Goal: Task Accomplishment & Management: Use online tool/utility

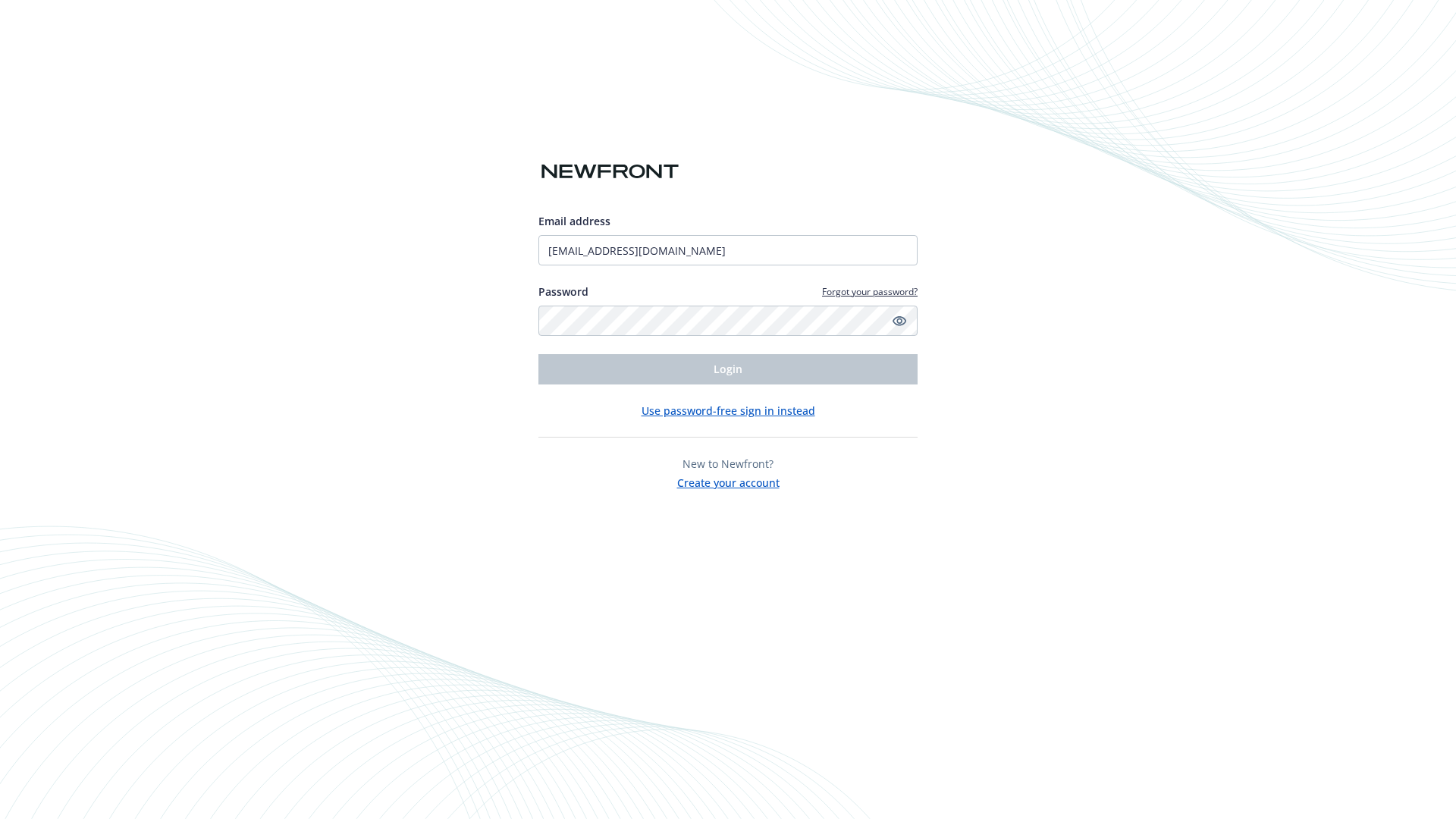
type input "[EMAIL_ADDRESS][DOMAIN_NAME]"
click at [728, 369] on span "Login" at bounding box center [728, 369] width 29 height 14
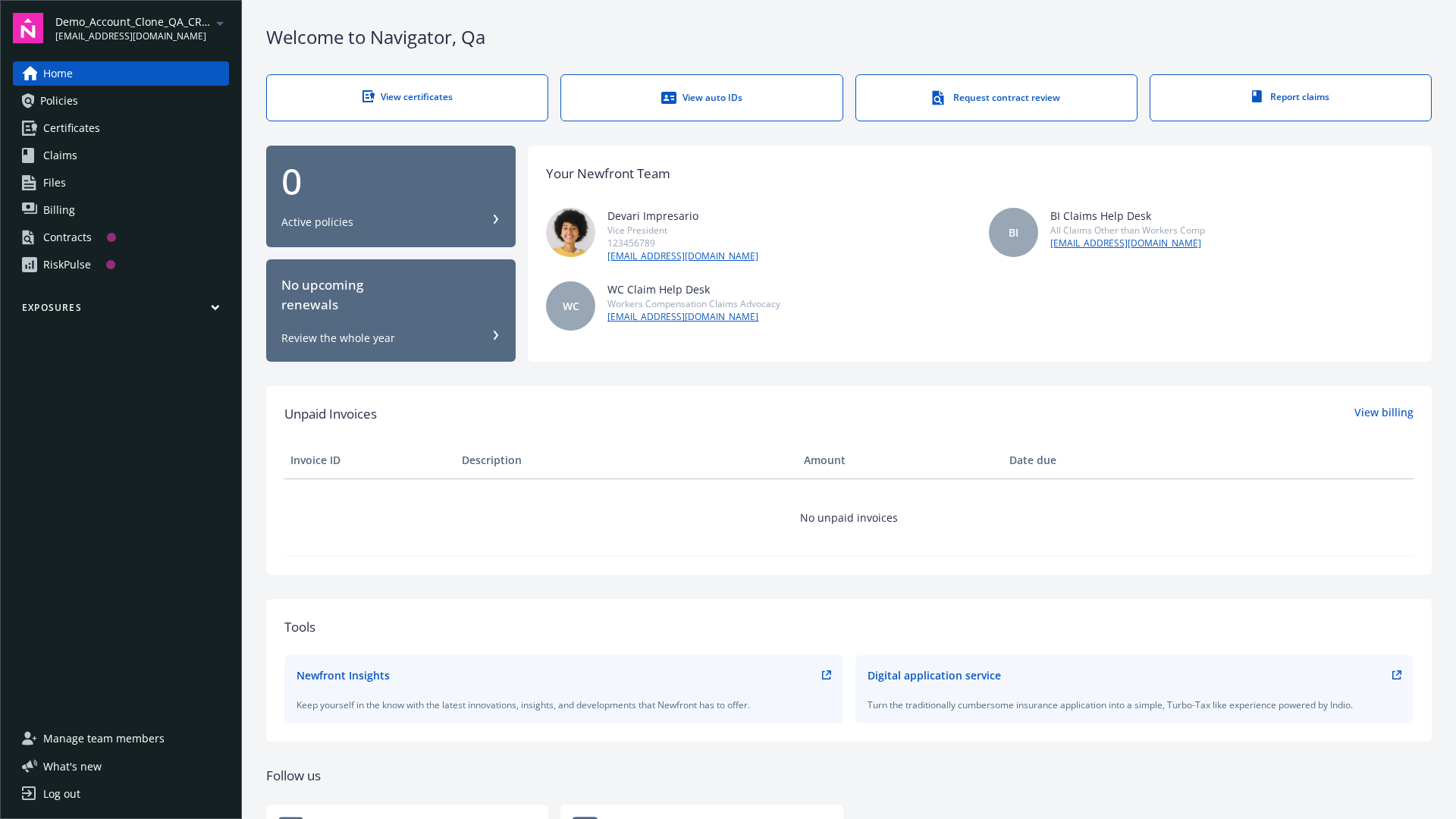
click at [142, 28] on span "Demo_Account_Clone_QA_CR_Tests_Prospect" at bounding box center [133, 22] width 155 height 16
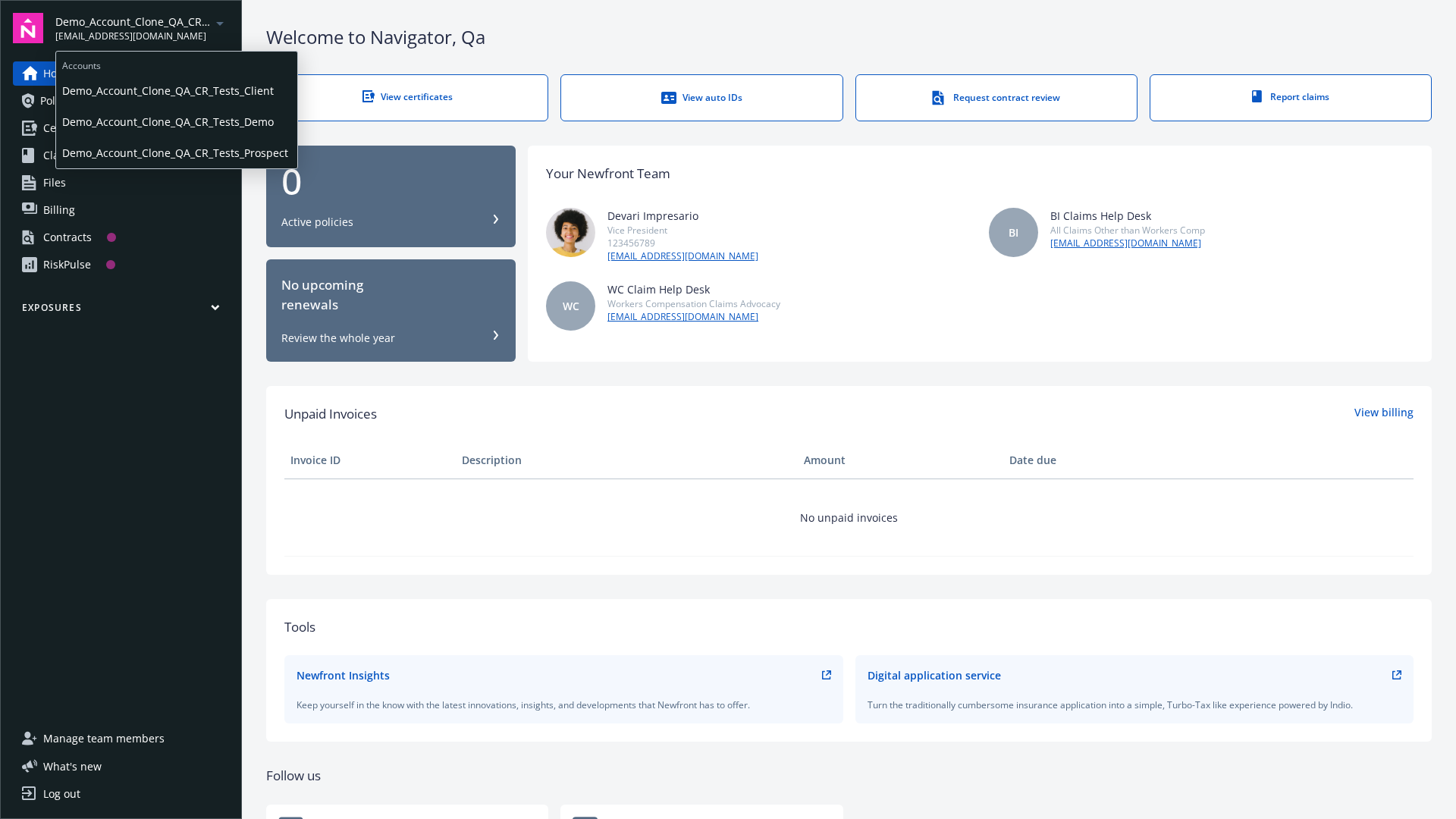
click at [175, 90] on span "Demo_Account_Clone_QA_CR_Tests_Client" at bounding box center [176, 90] width 229 height 31
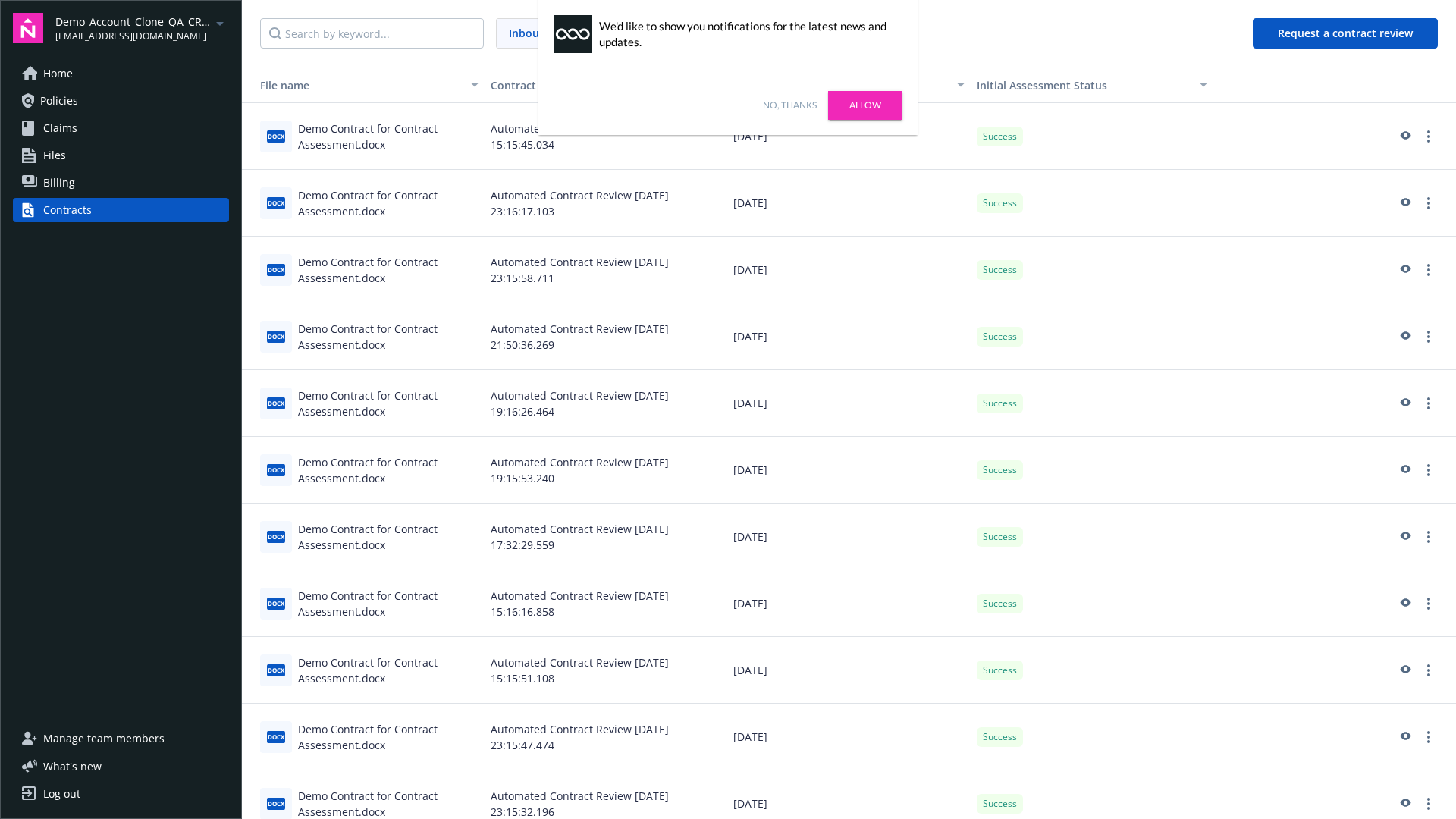
click at [790, 105] on link "No, thanks" at bounding box center [790, 105] width 54 height 14
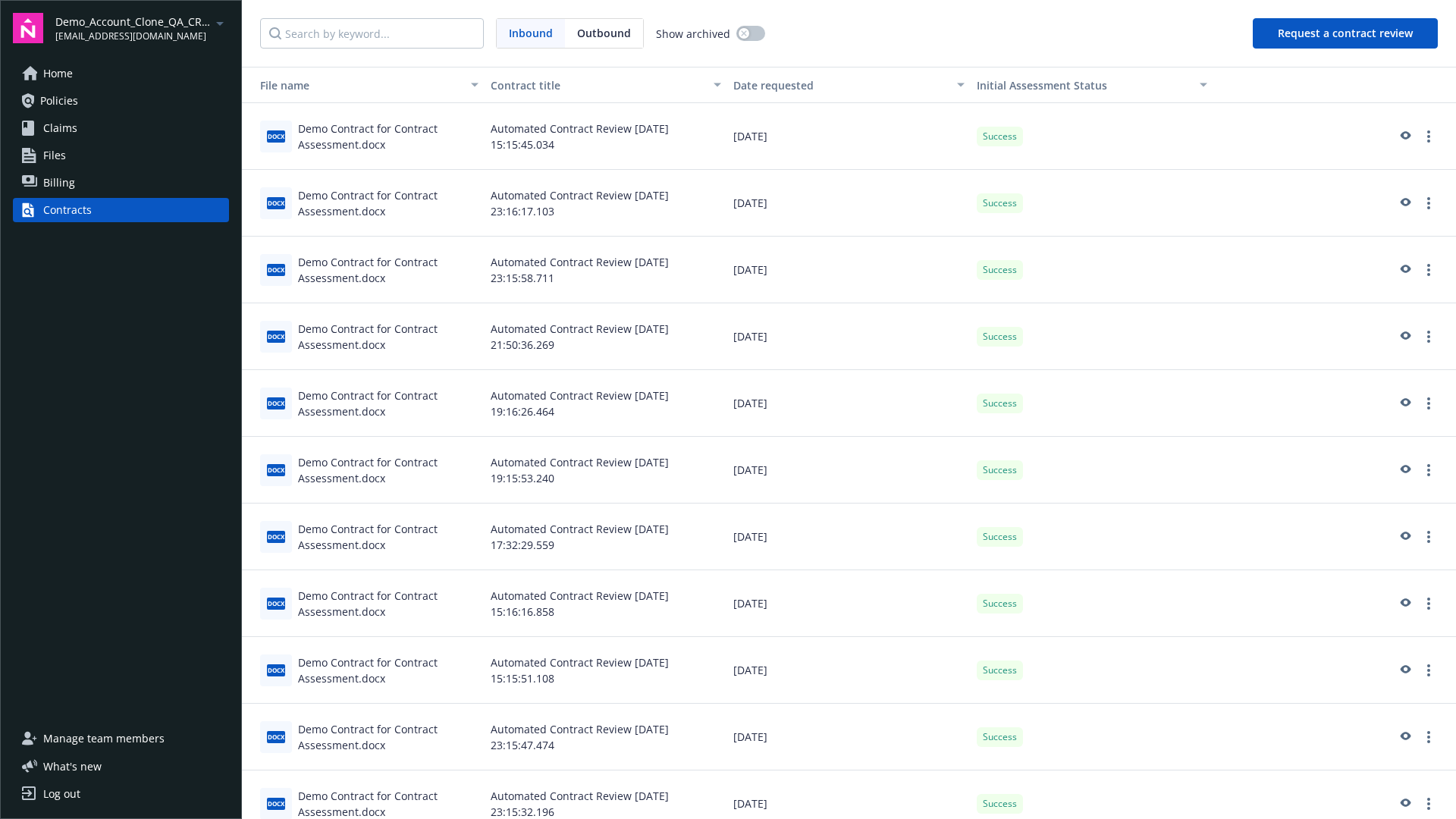
click at [1347, 33] on button "Request a contract review" at bounding box center [1346, 34] width 185 height 31
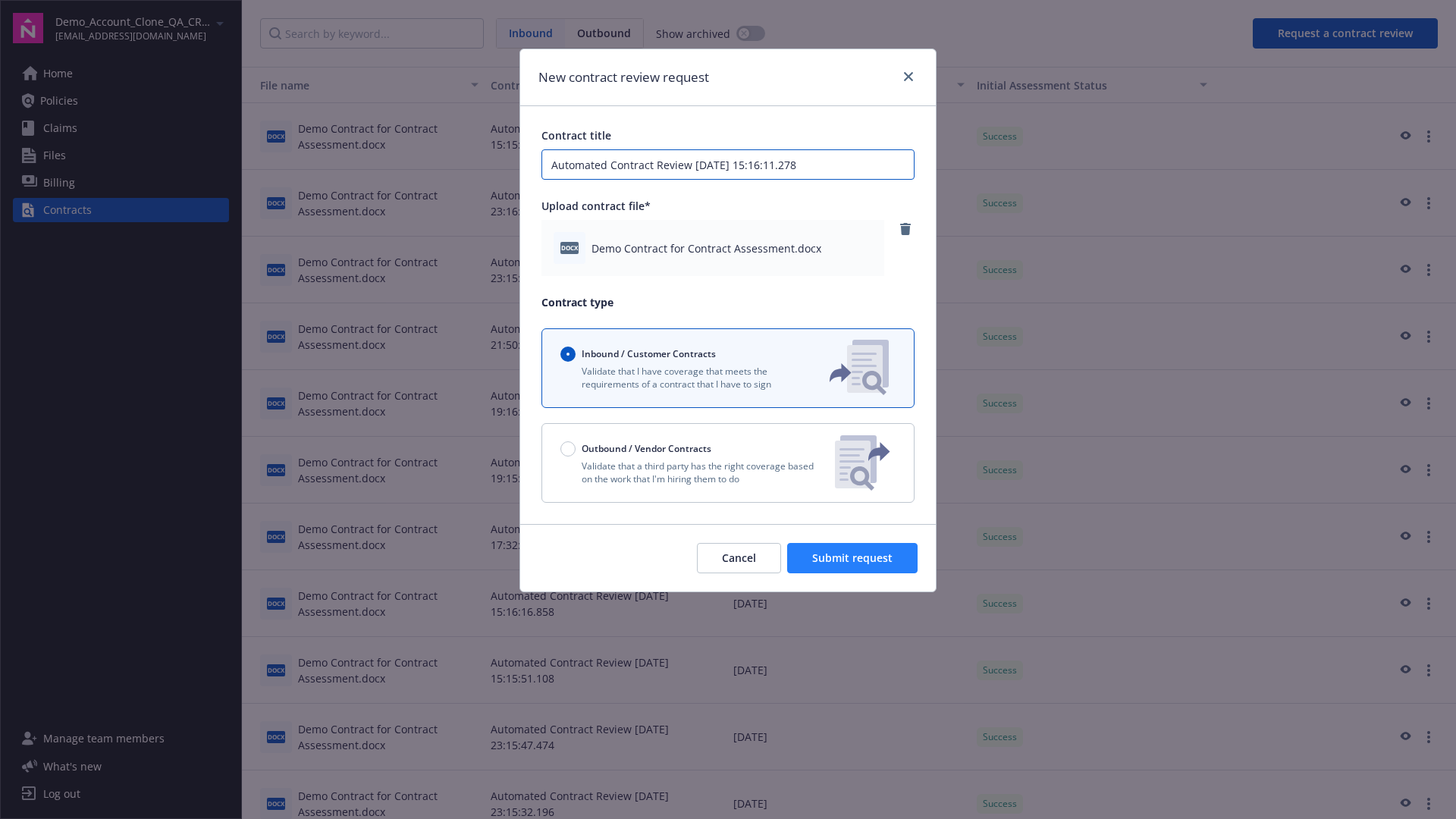
type input "Automated Contract Review [DATE] 15:16:11.278"
click at [853, 558] on span "Submit request" at bounding box center [853, 558] width 80 height 14
